Goal: Book appointment/travel/reservation

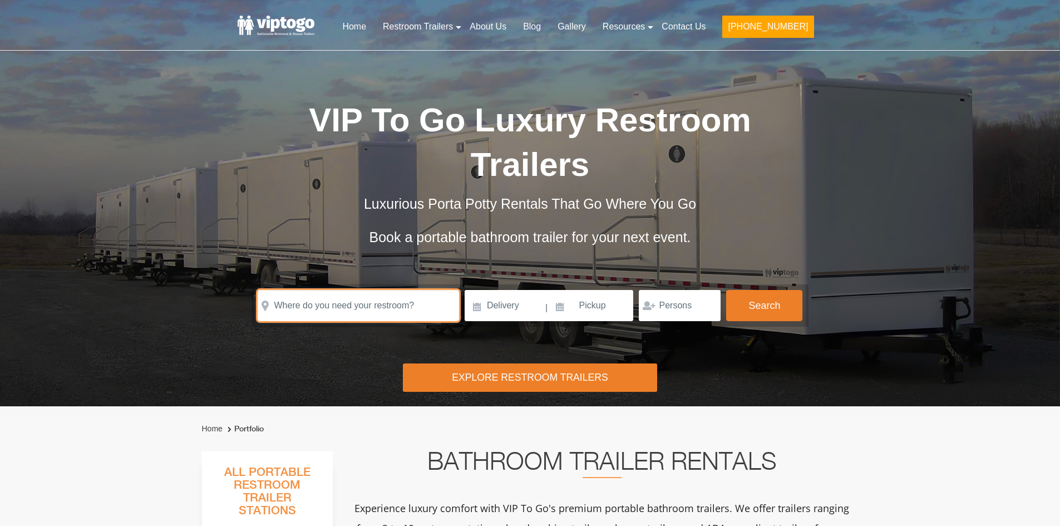
click at [330, 299] on input "text" at bounding box center [358, 305] width 201 height 31
click at [322, 314] on input "text" at bounding box center [358, 305] width 201 height 31
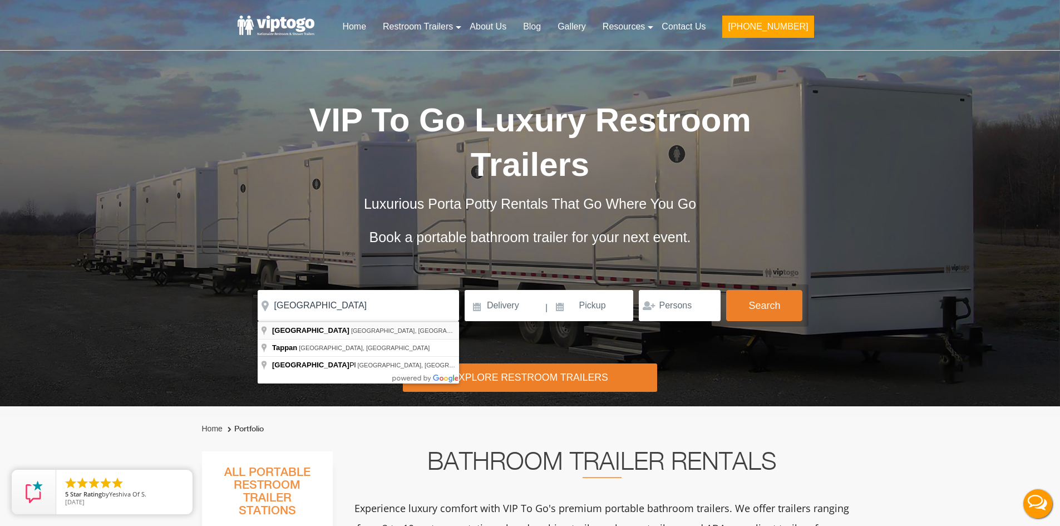
type input "[GEOGRAPHIC_DATA], [GEOGRAPHIC_DATA], [GEOGRAPHIC_DATA]"
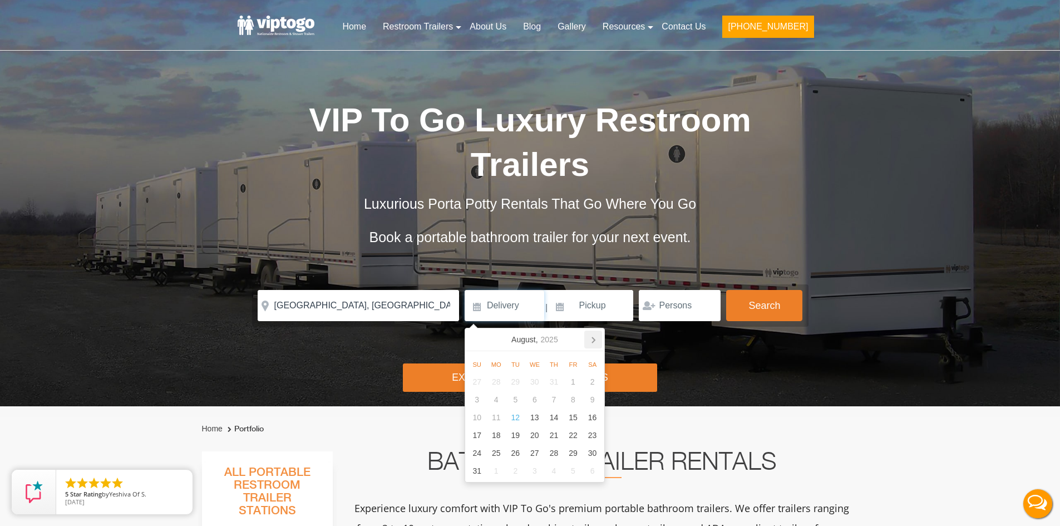
click at [594, 342] on icon at bounding box center [593, 339] width 18 height 18
click at [530, 453] on div "26" at bounding box center [534, 453] width 19 height 18
type input "[DATE]"
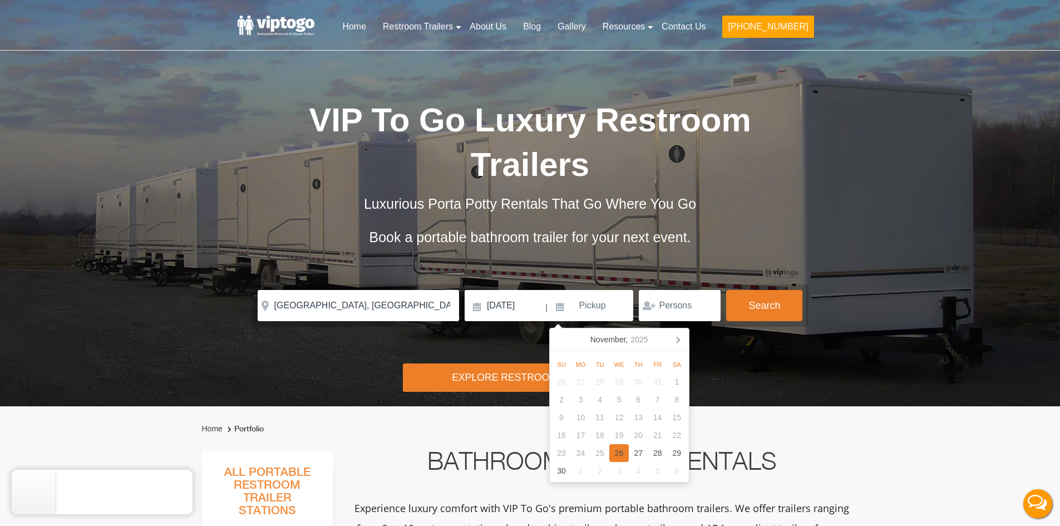
click at [623, 453] on div "26" at bounding box center [618, 453] width 19 height 18
type input "[DATE]"
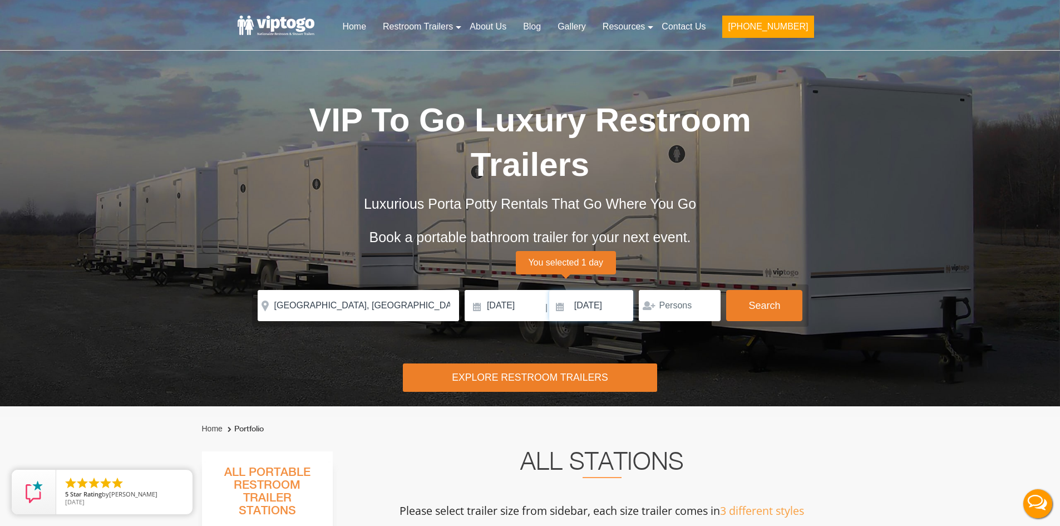
click at [621, 302] on input "[DATE]" at bounding box center [591, 305] width 85 height 31
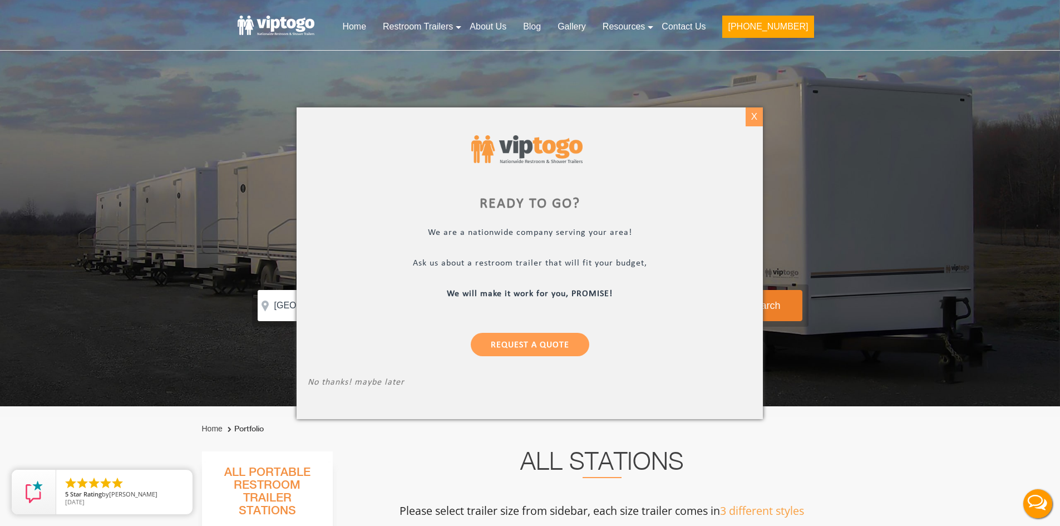
click at [753, 115] on div "X" at bounding box center [753, 116] width 17 height 19
